Goal: Information Seeking & Learning: Learn about a topic

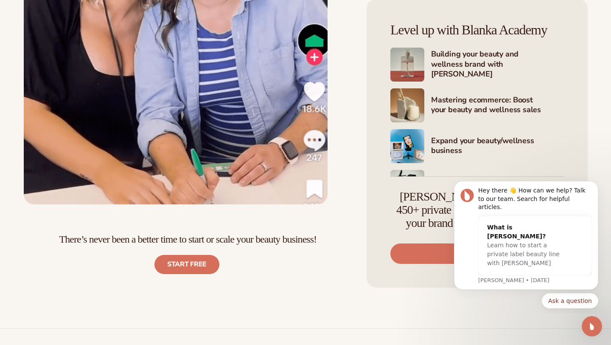
scroll to position [59865, 0]
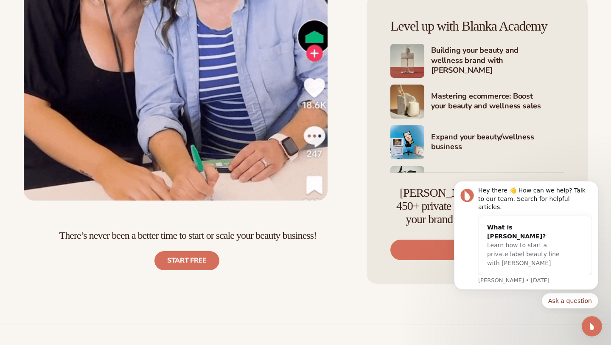
click at [465, 112] on h4 "Mastering ecommerce: Boost your beauty and wellness sales" at bounding box center [497, 101] width 133 height 21
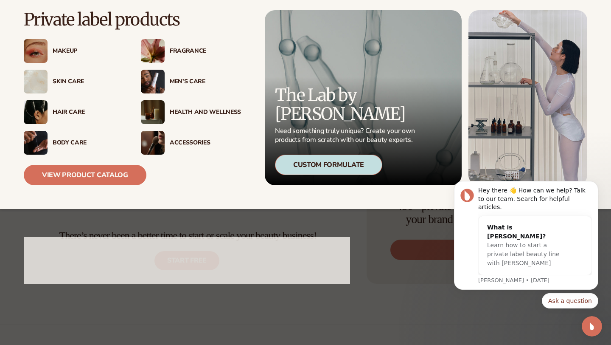
click at [71, 84] on div "Skin Care" at bounding box center [88, 81] width 71 height 7
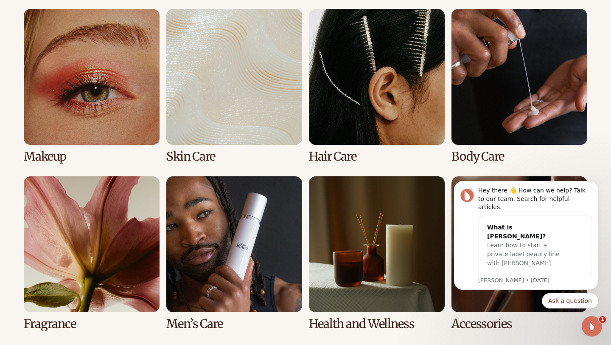
scroll to position [631, 0]
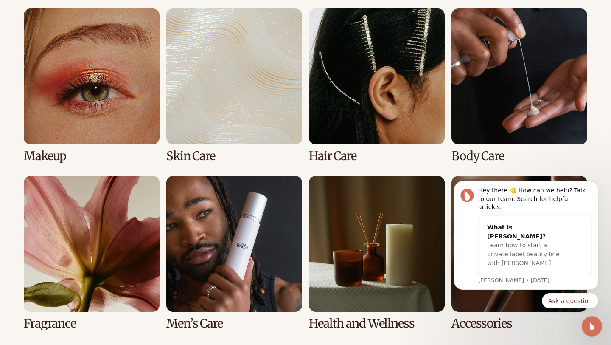
click at [211, 79] on link "2 / 8" at bounding box center [234, 85] width 136 height 154
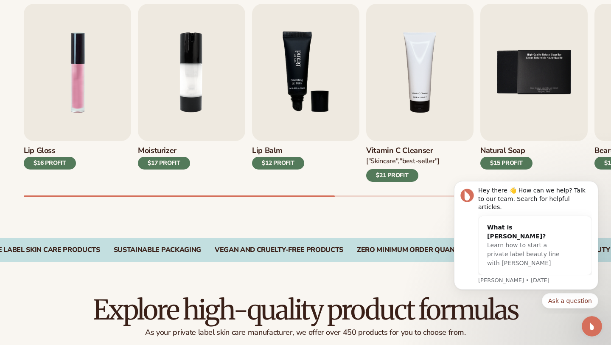
click at [282, 123] on img "3 / 9" at bounding box center [305, 72] width 107 height 137
click at [300, 83] on img "3 / 9" at bounding box center [305, 72] width 107 height 137
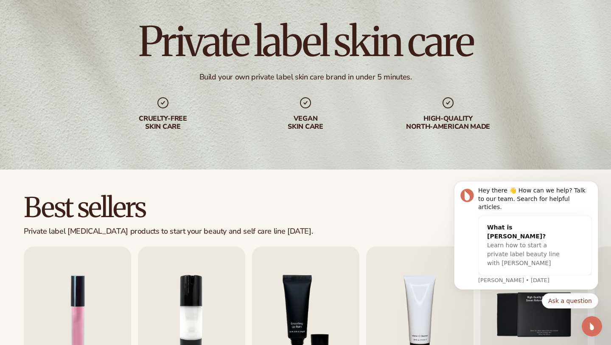
scroll to position [63, 0]
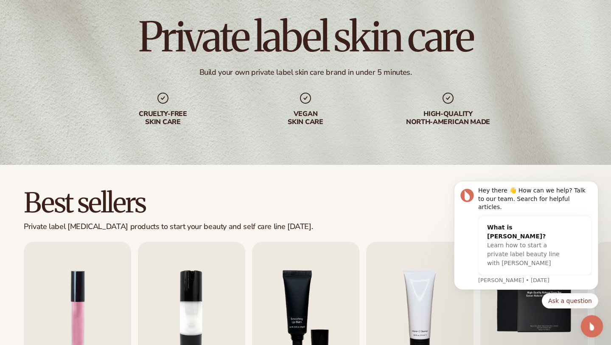
click at [594, 324] on icon "Open Intercom Messenger" at bounding box center [591, 325] width 14 height 14
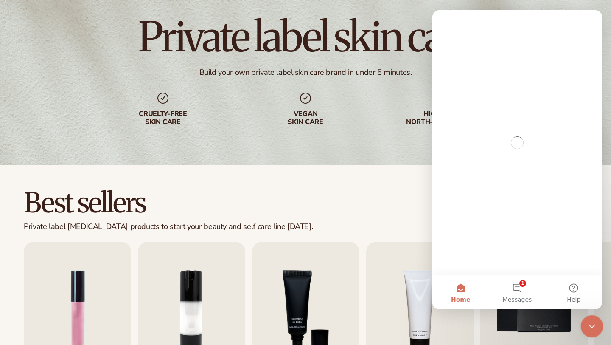
scroll to position [0, 0]
click at [594, 324] on icon "Close Intercom Messenger" at bounding box center [591, 325] width 10 height 10
